Goal: Transaction & Acquisition: Purchase product/service

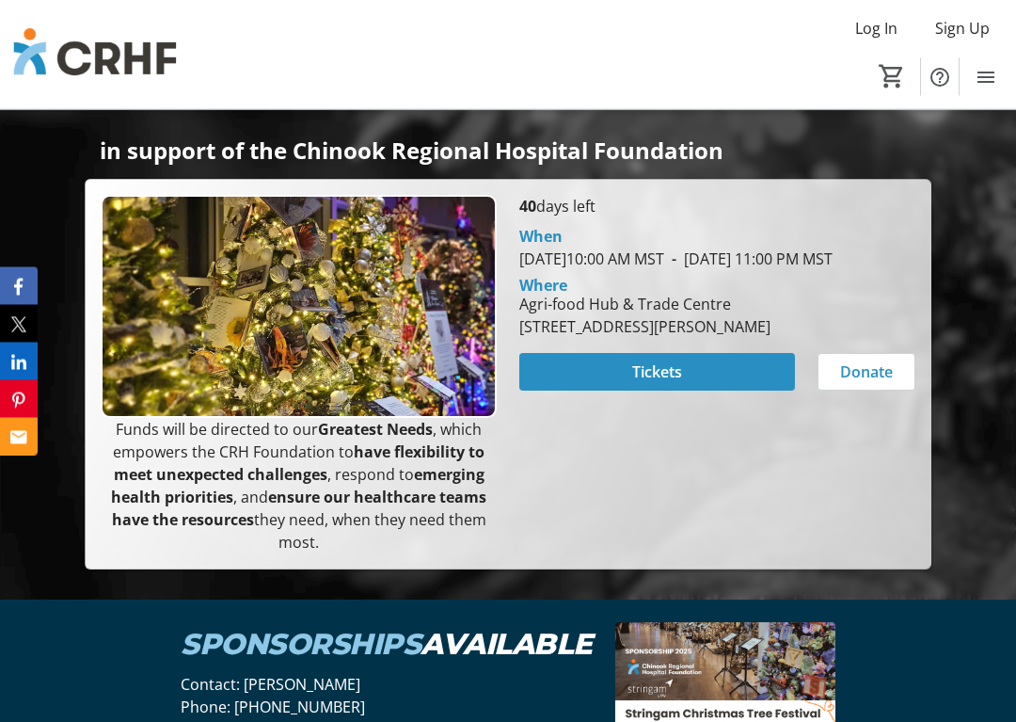
scroll to position [475, 0]
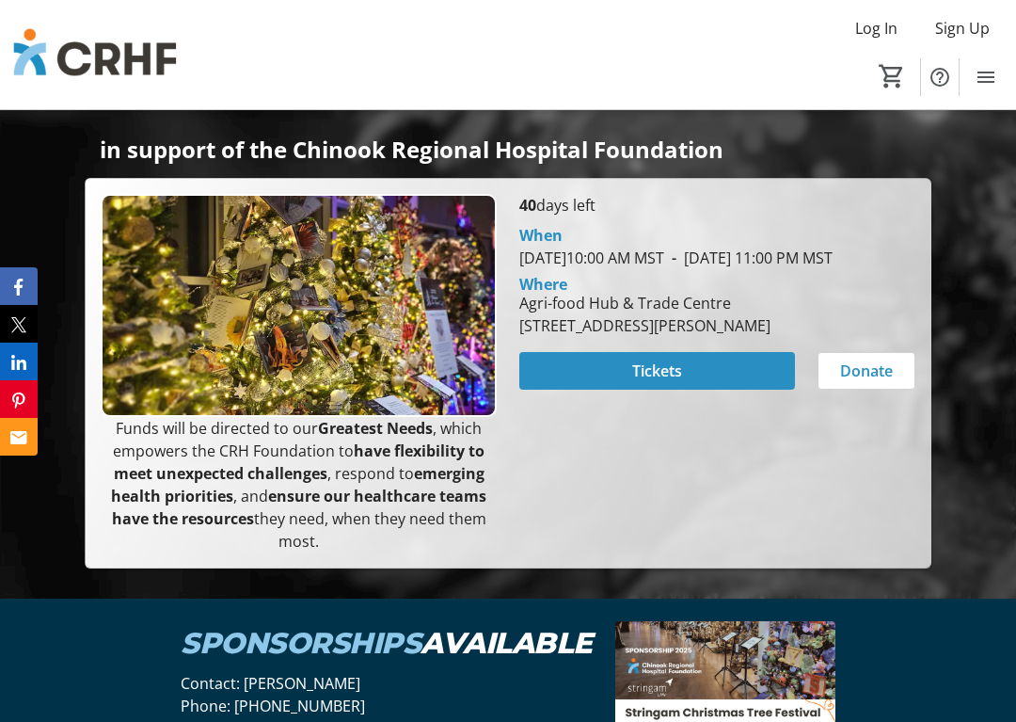
click at [656, 382] on span "Tickets" at bounding box center [657, 370] width 50 height 23
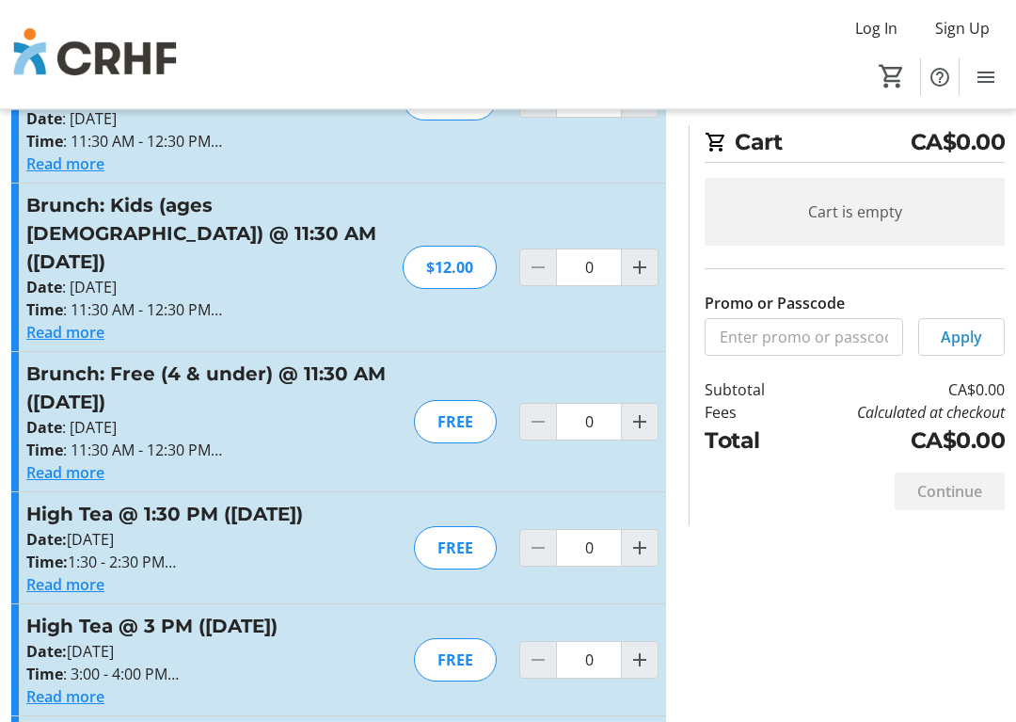
scroll to position [848, 0]
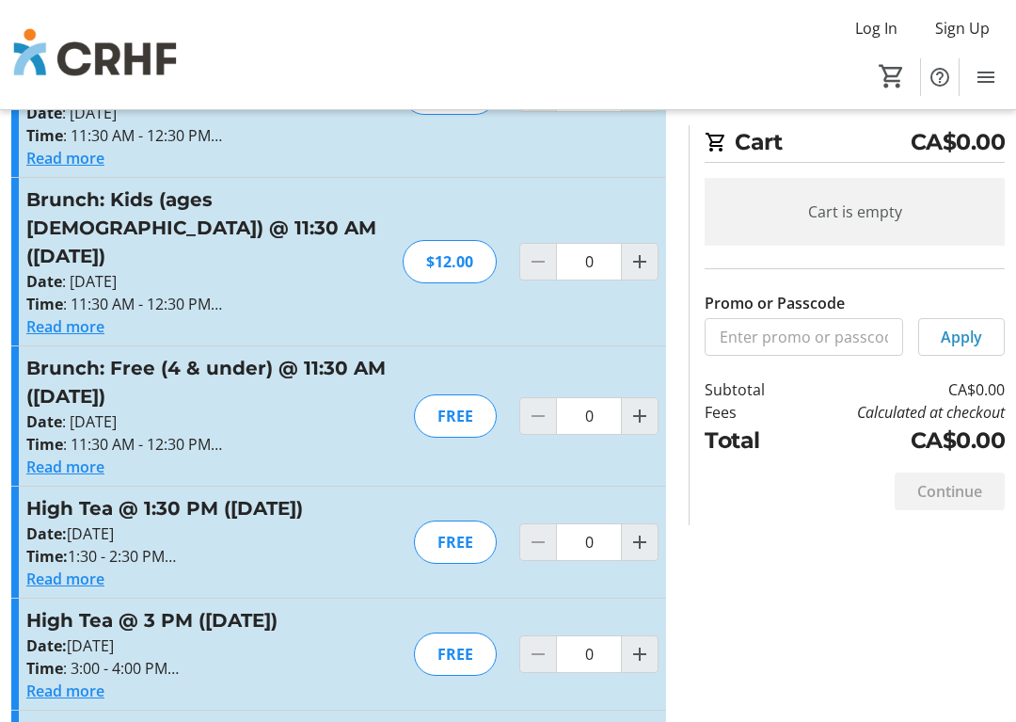
click at [450, 632] on div "FREE" at bounding box center [455, 653] width 83 height 43
click at [639, 643] on mat-icon "Increment by one" at bounding box center [640, 654] width 23 height 23
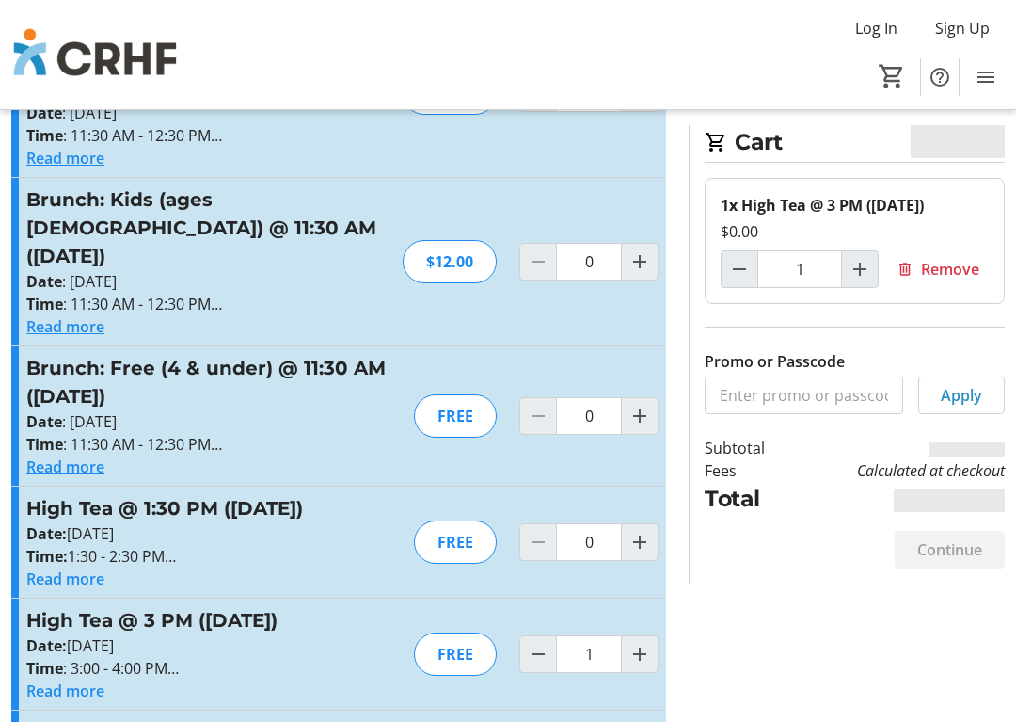
click at [641, 643] on mat-icon "Increment by one" at bounding box center [640, 654] width 23 height 23
type input "2"
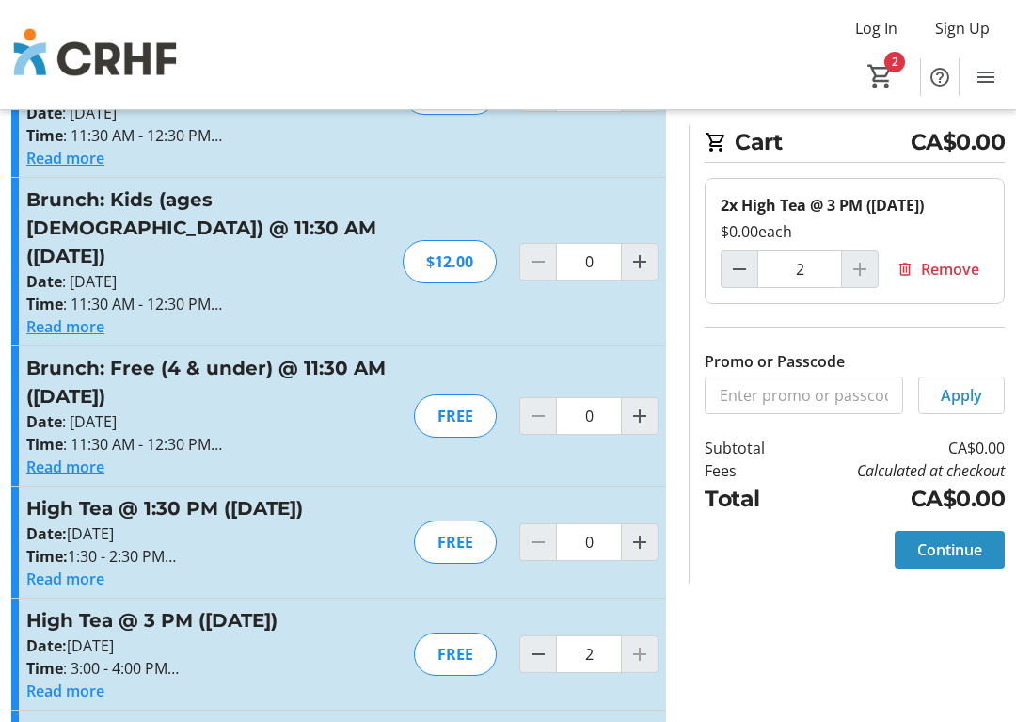
click at [642, 635] on div at bounding box center [640, 654] width 38 height 38
click at [535, 643] on mat-icon "Decrement by one" at bounding box center [538, 654] width 23 height 23
type input "1"
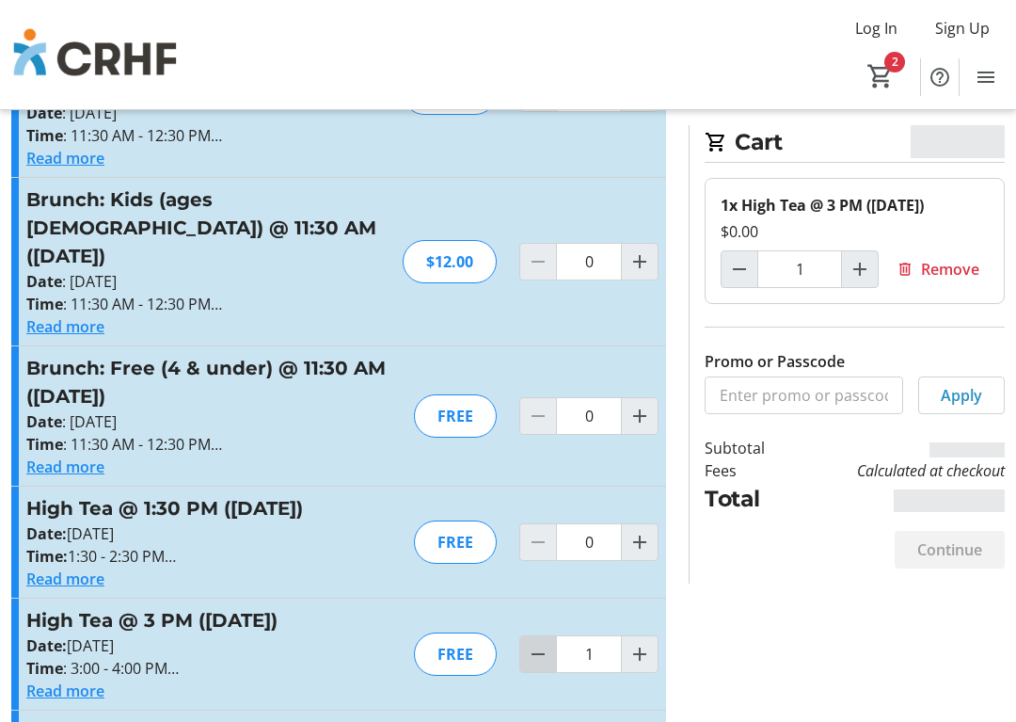
click at [539, 643] on mat-icon "Decrement by one" at bounding box center [538, 654] width 23 height 23
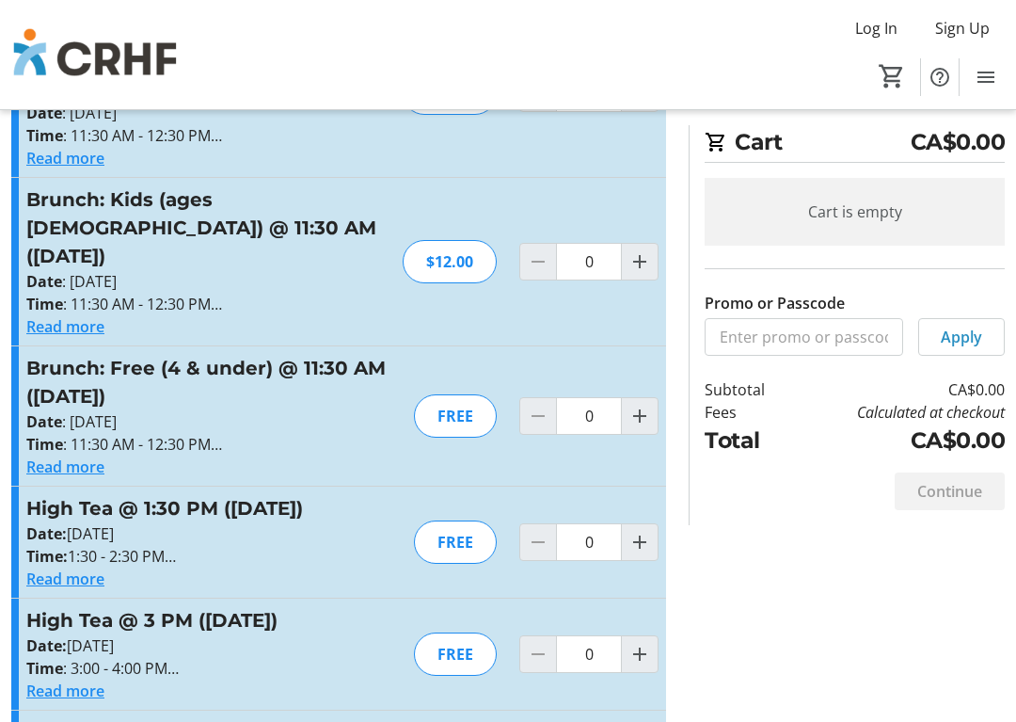
click at [634, 643] on mat-icon "Increment by one" at bounding box center [640, 654] width 23 height 23
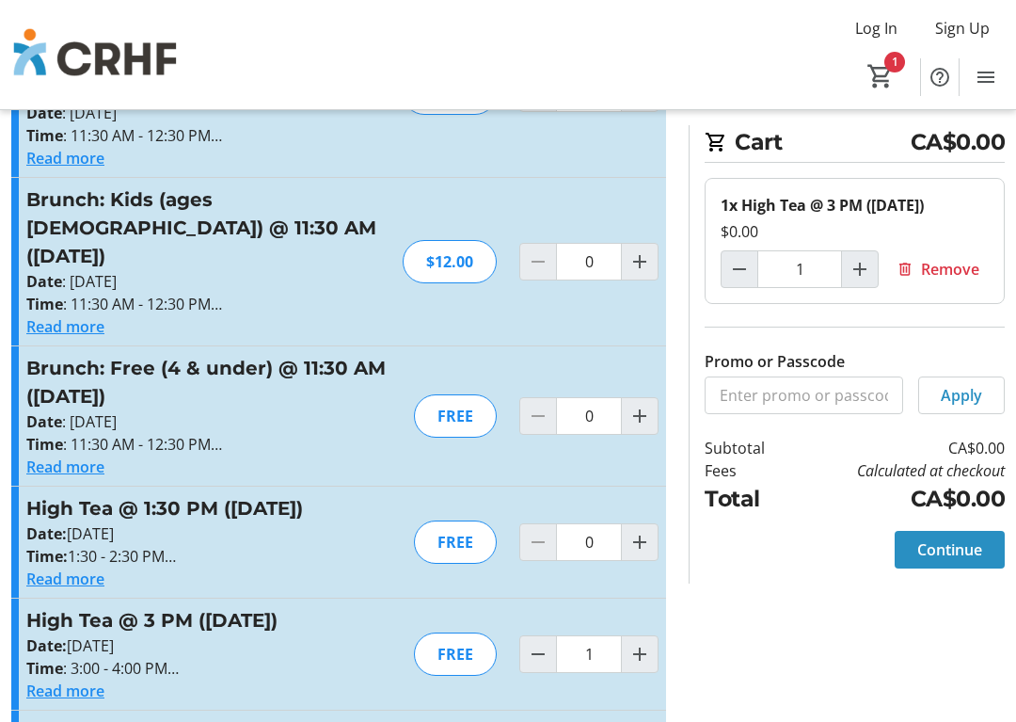
click at [634, 643] on mat-icon "Increment by one" at bounding box center [640, 654] width 23 height 23
type input "2"
click at [952, 561] on span "Continue" at bounding box center [950, 549] width 65 height 23
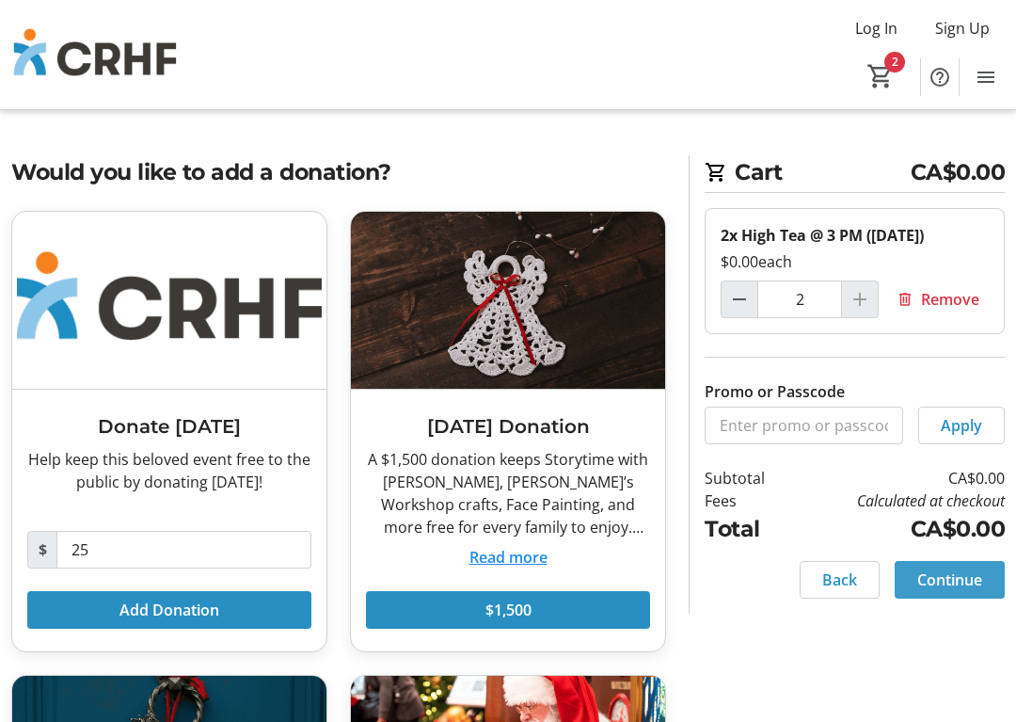
click at [950, 591] on span "Continue" at bounding box center [950, 579] width 65 height 23
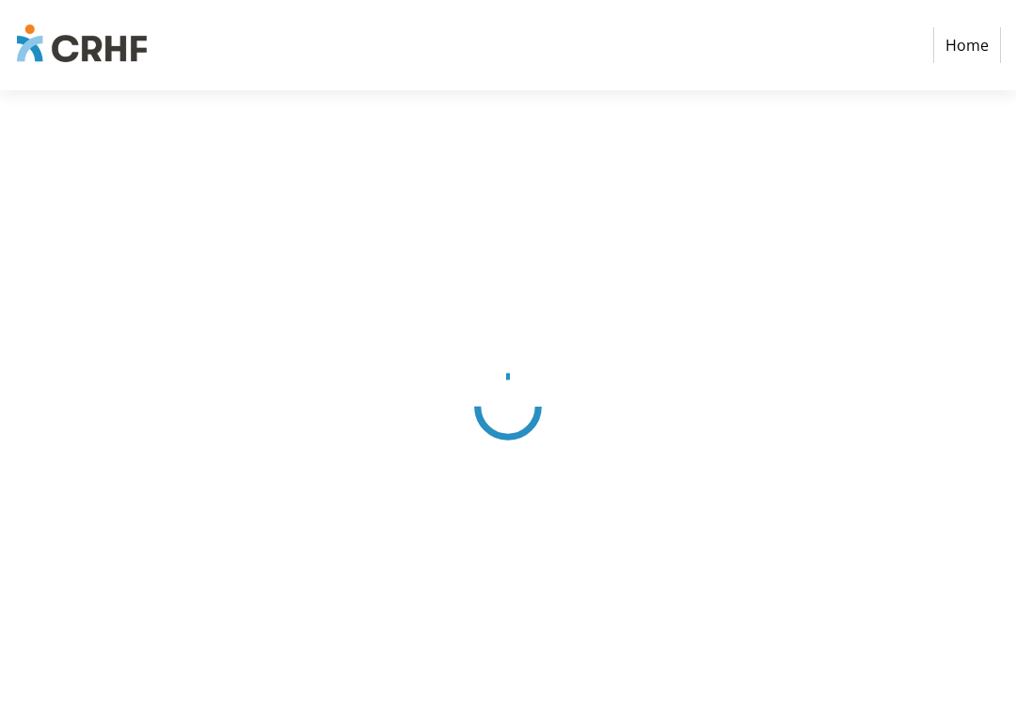
select select "CA"
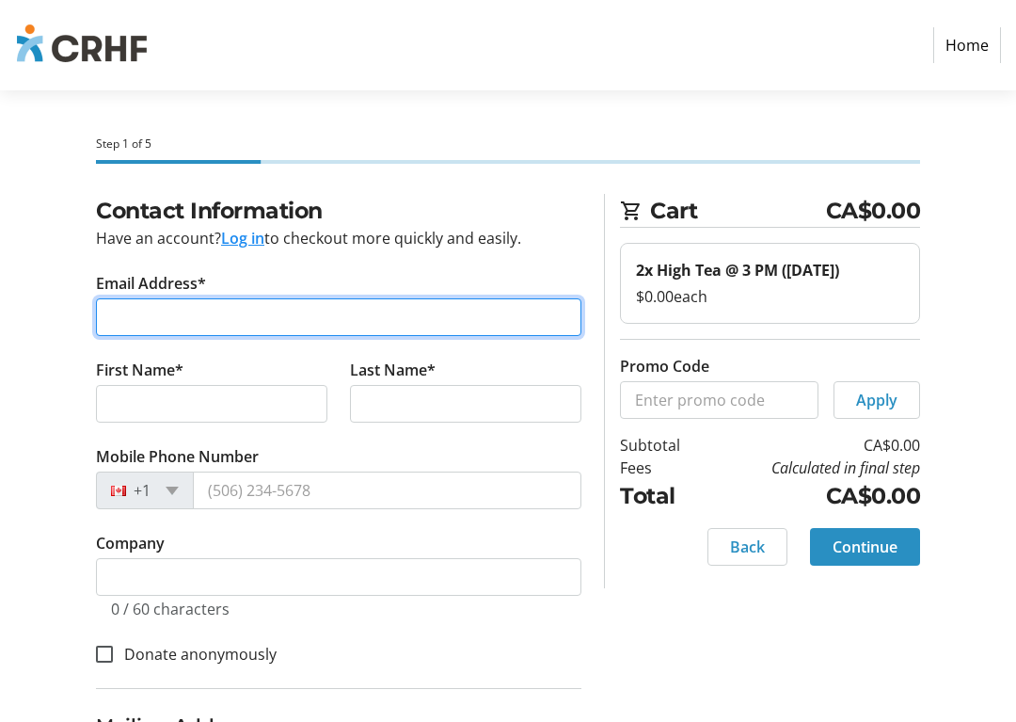
click at [115, 311] on input "Email Address*" at bounding box center [339, 317] width 486 height 38
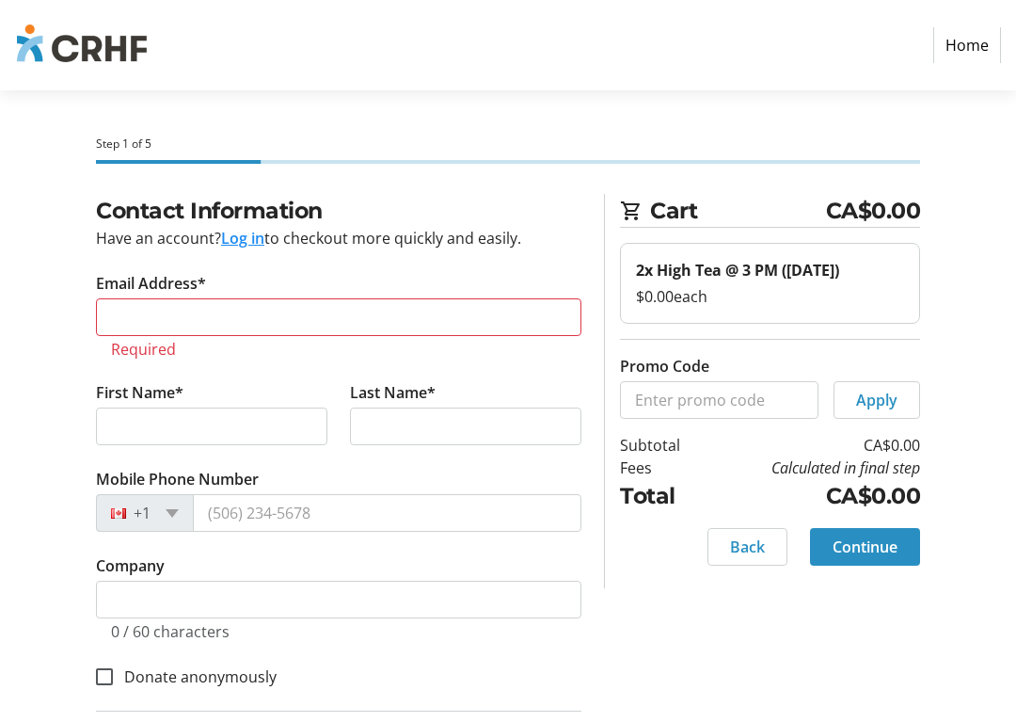
type input "[PHONE_NUMBER]"
select select "AB"
type input "Birch"
type input "[STREET_ADDRESS][PERSON_NAME]"
type input "[PERSON_NAME]"
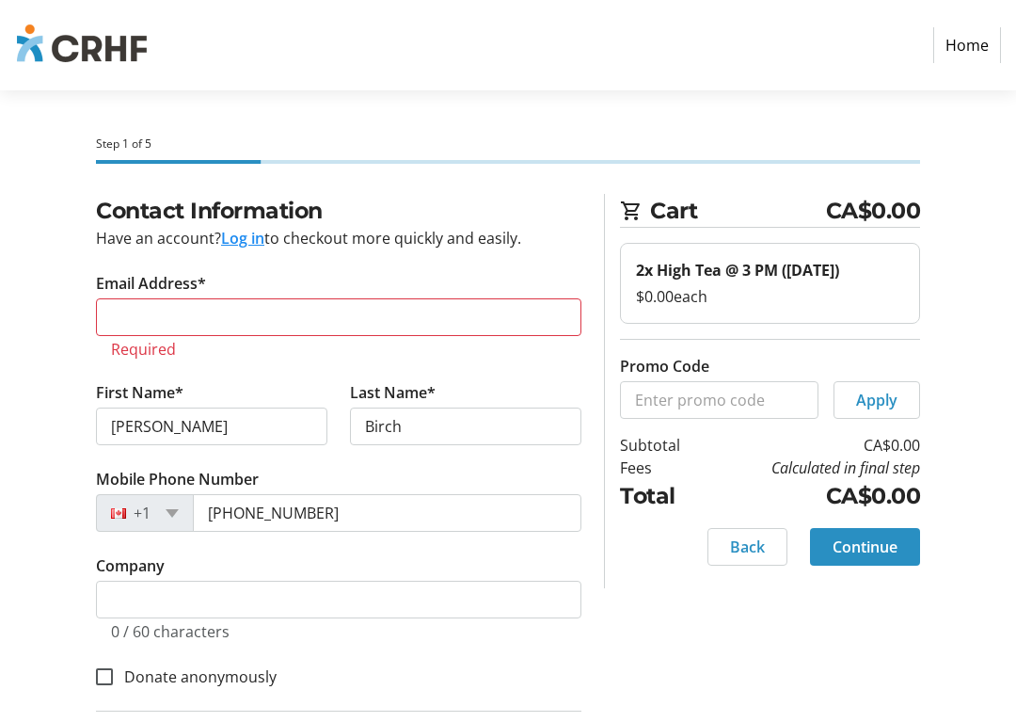
type input "[EMAIL_ADDRESS][PERSON_NAME][DOMAIN_NAME]"
type input "Lethbridge"
type input "T1K 6H1"
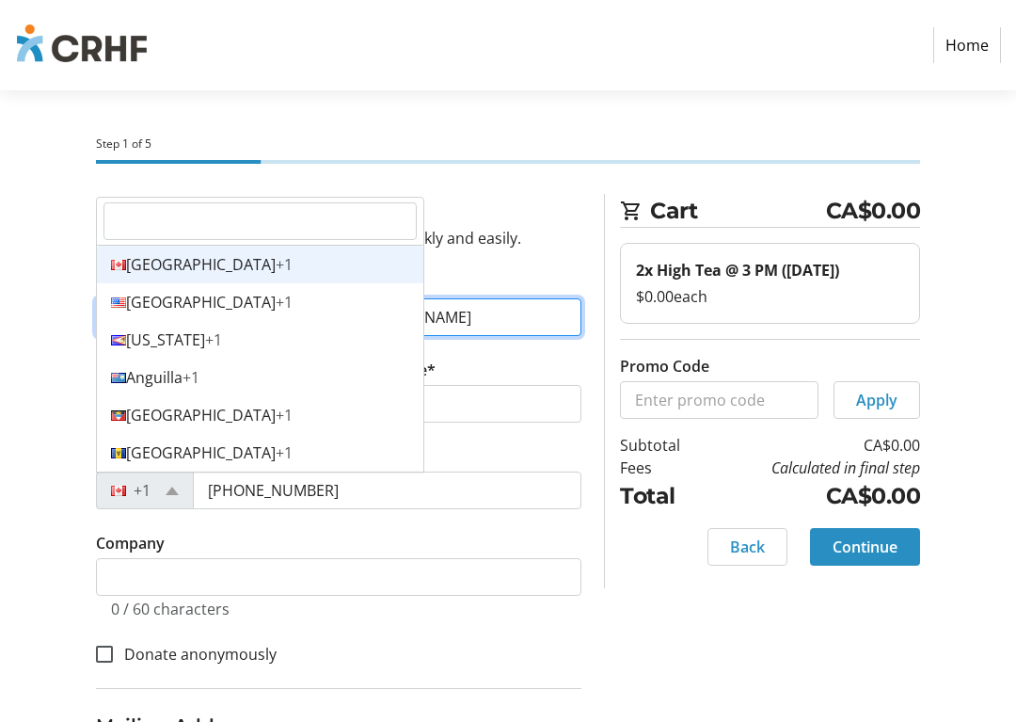
click at [183, 261] on div "Canada +1" at bounding box center [260, 265] width 327 height 38
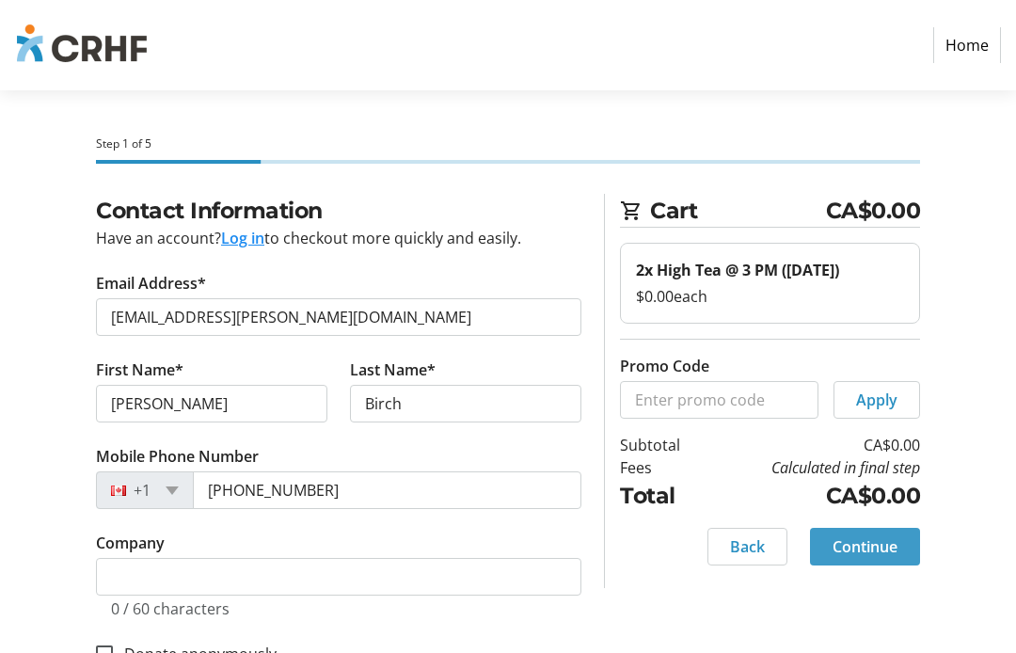
click at [858, 558] on span "Continue" at bounding box center [865, 546] width 65 height 23
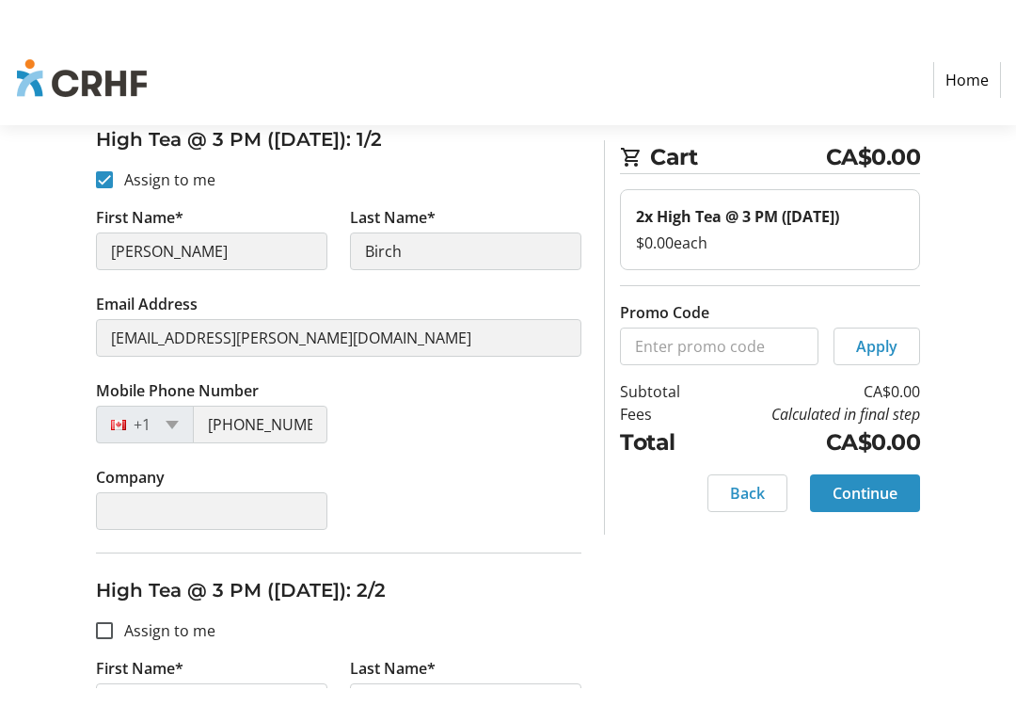
scroll to position [565, 0]
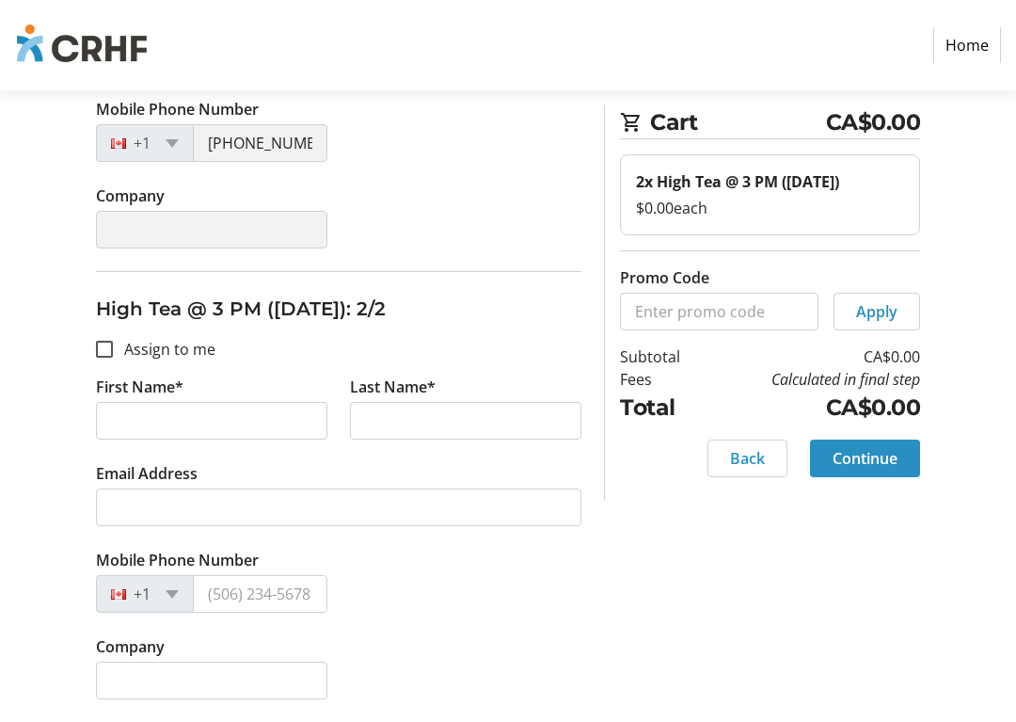
click at [861, 470] on span "Continue" at bounding box center [865, 458] width 65 height 23
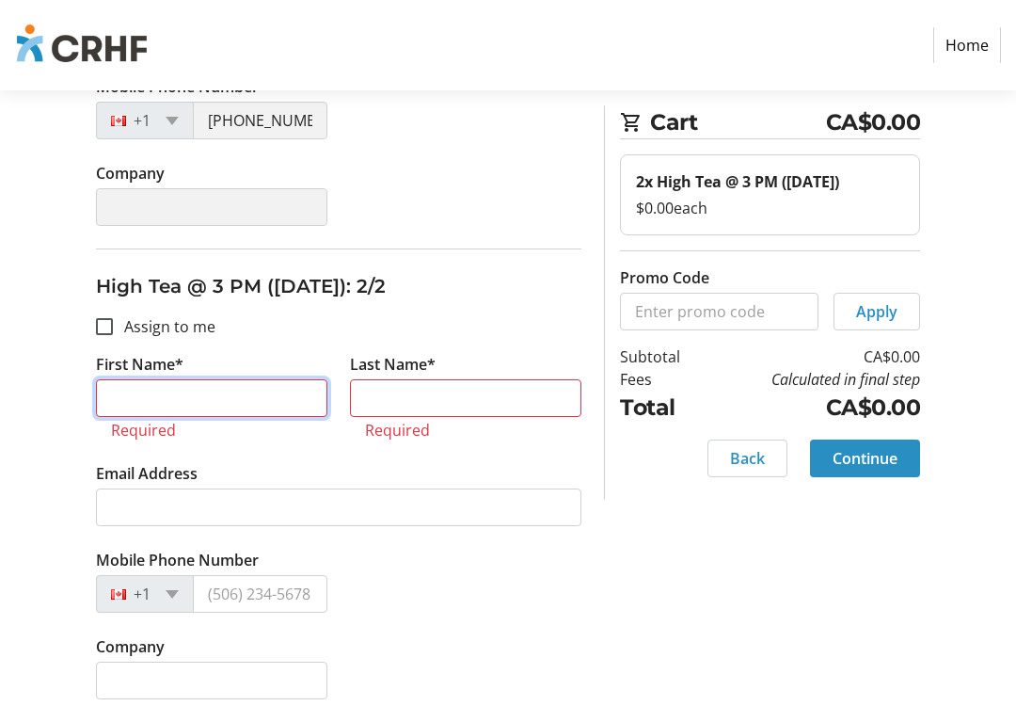
scroll to position [587, 0]
click at [112, 316] on div at bounding box center [104, 326] width 45 height 45
checkbox input "true"
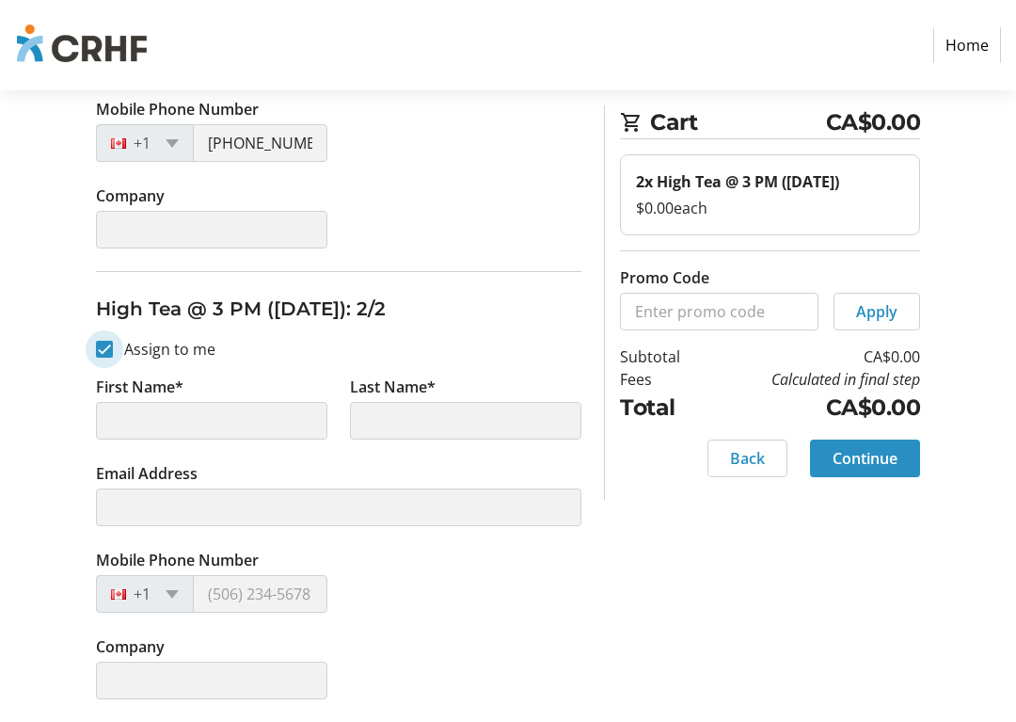
type input "[PERSON_NAME]"
type input "Birch"
type input "[EMAIL_ADDRESS][PERSON_NAME][DOMAIN_NAME]"
type input "[PHONE_NUMBER]"
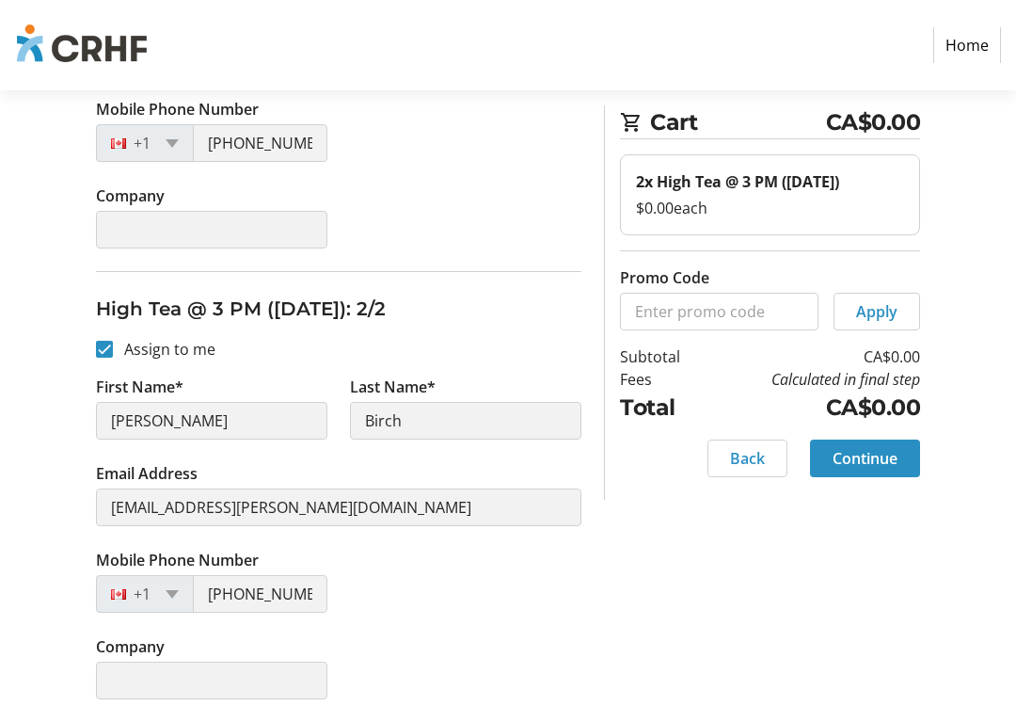
click at [859, 470] on span "Continue" at bounding box center [865, 458] width 65 height 23
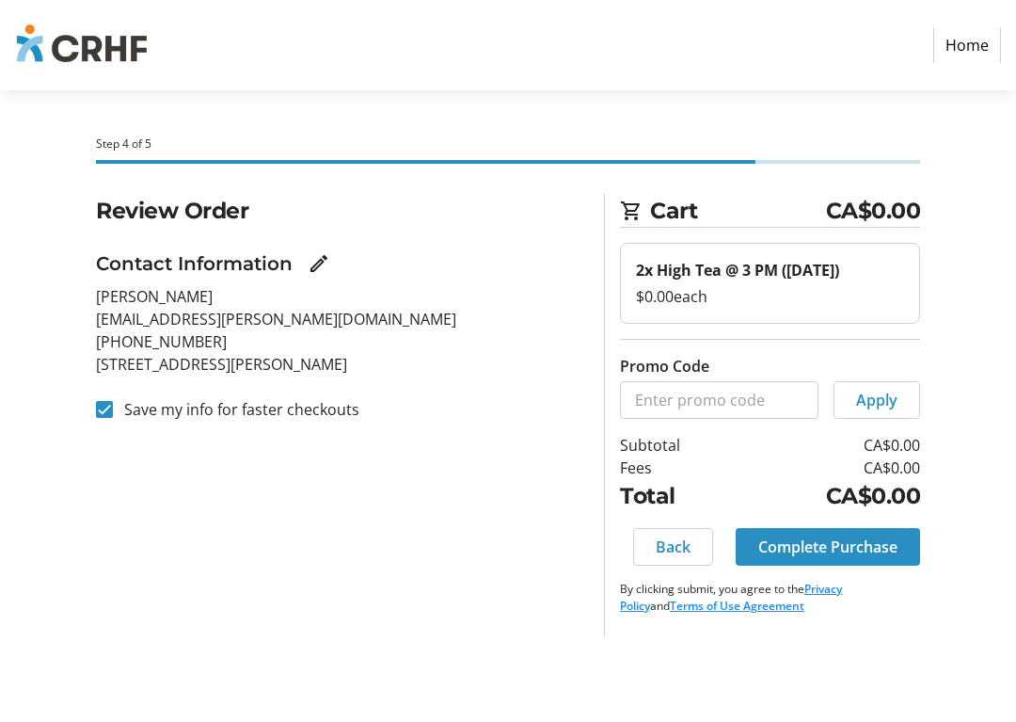
click at [842, 558] on span "Complete Purchase" at bounding box center [828, 546] width 139 height 23
